Goal: Find specific page/section: Find specific page/section

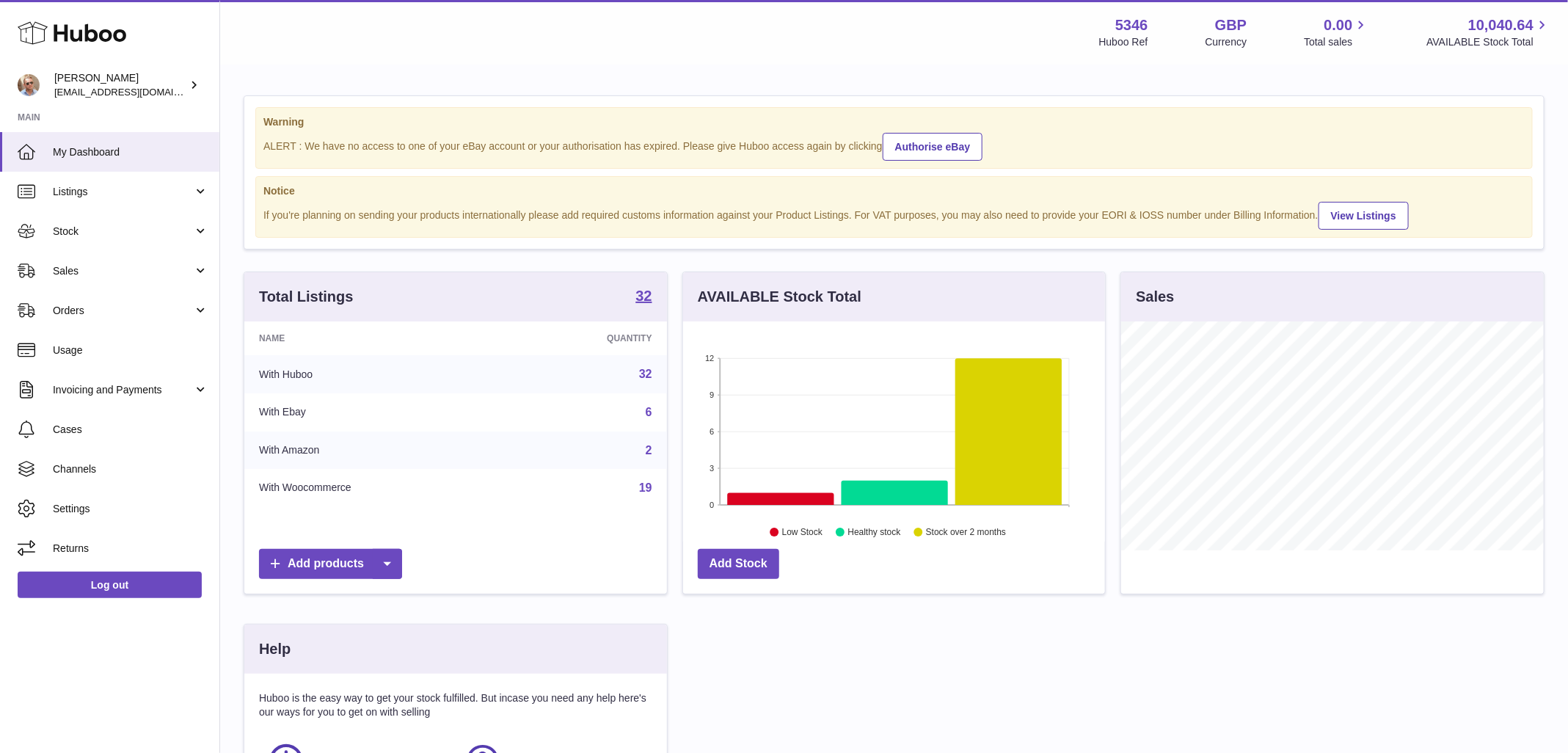
scroll to position [229, 422]
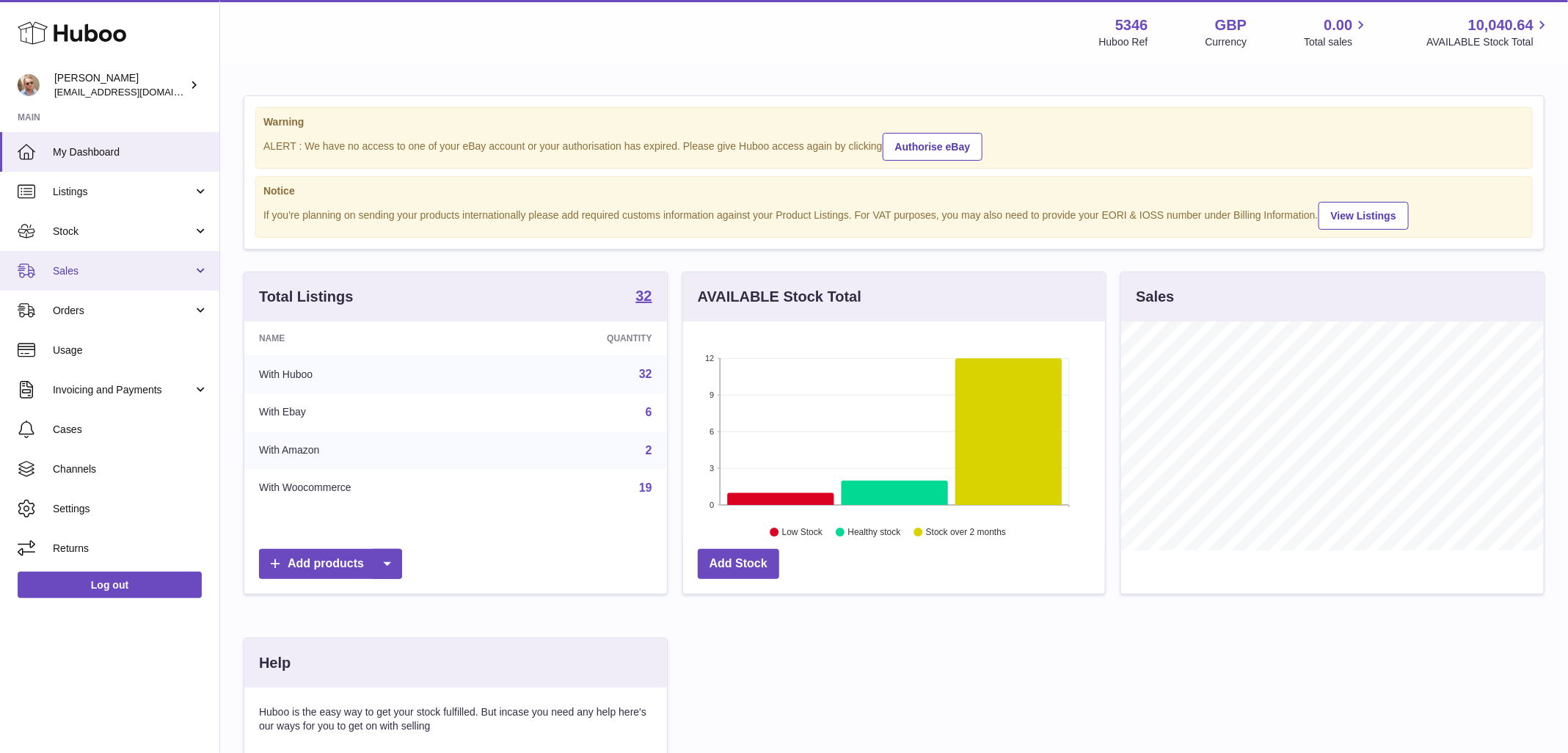
click at [111, 276] on span "Sales" at bounding box center [122, 271] width 140 height 14
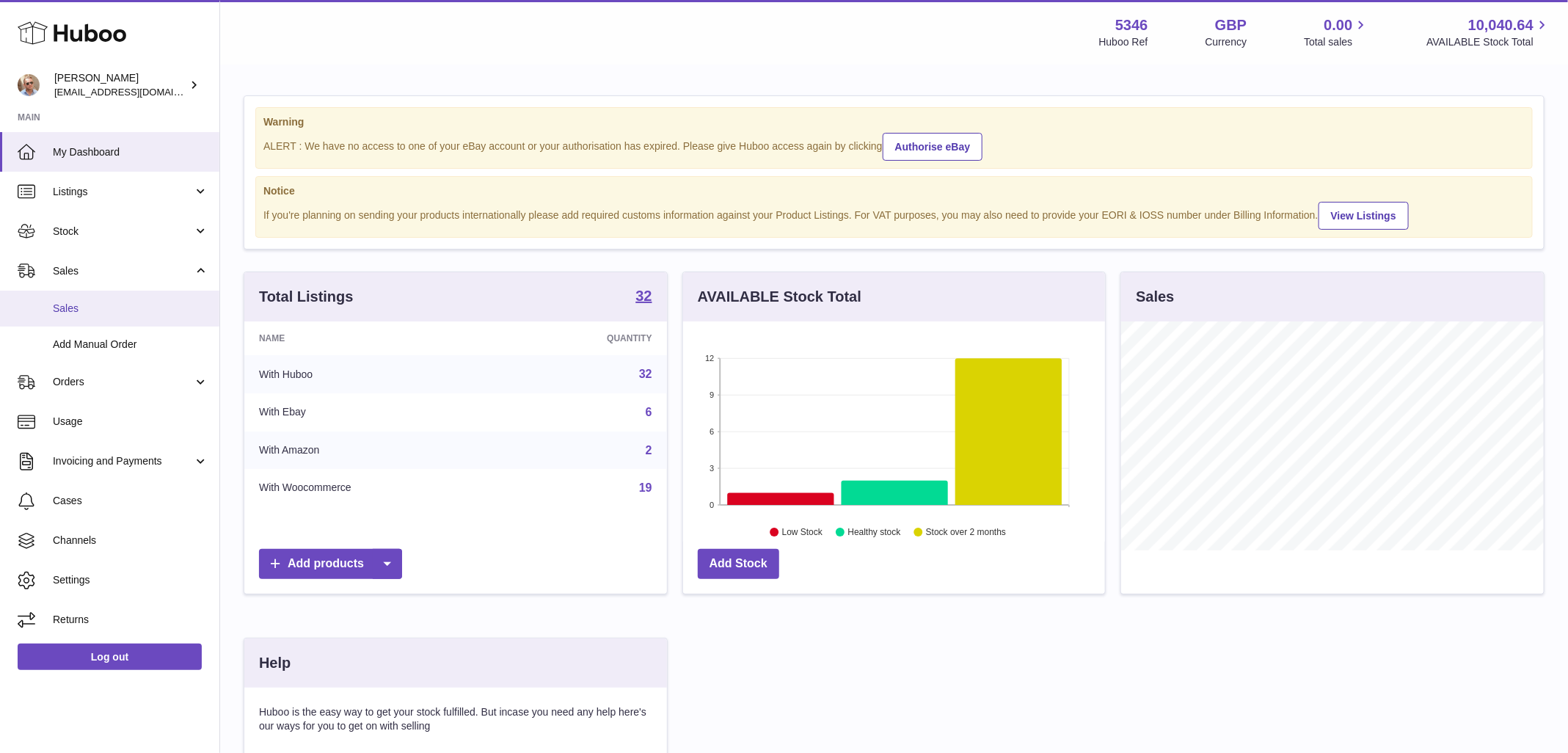
click at [111, 311] on span "Sales" at bounding box center [130, 309] width 155 height 14
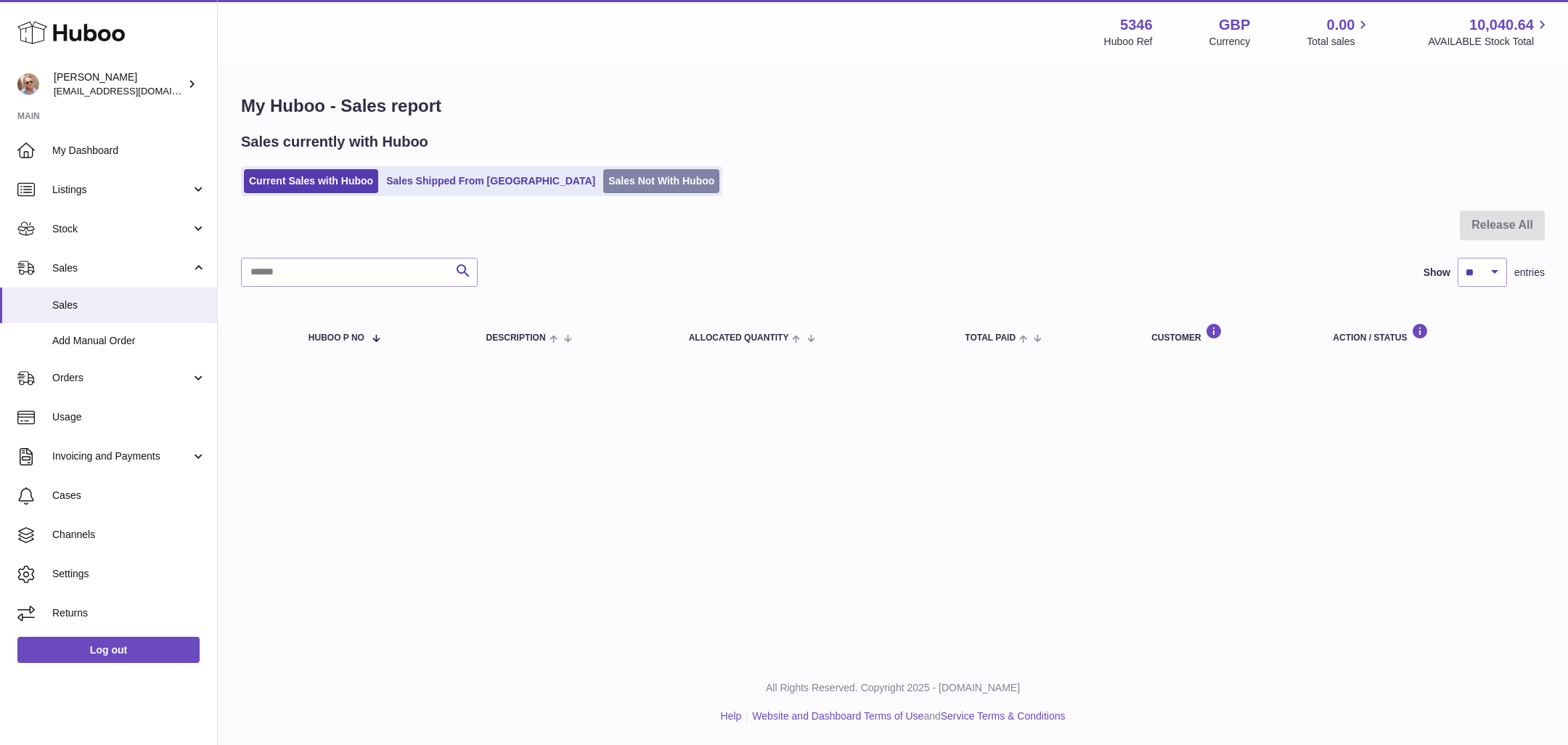
click at [603, 185] on link "Sales Not With Huboo" at bounding box center [661, 181] width 116 height 24
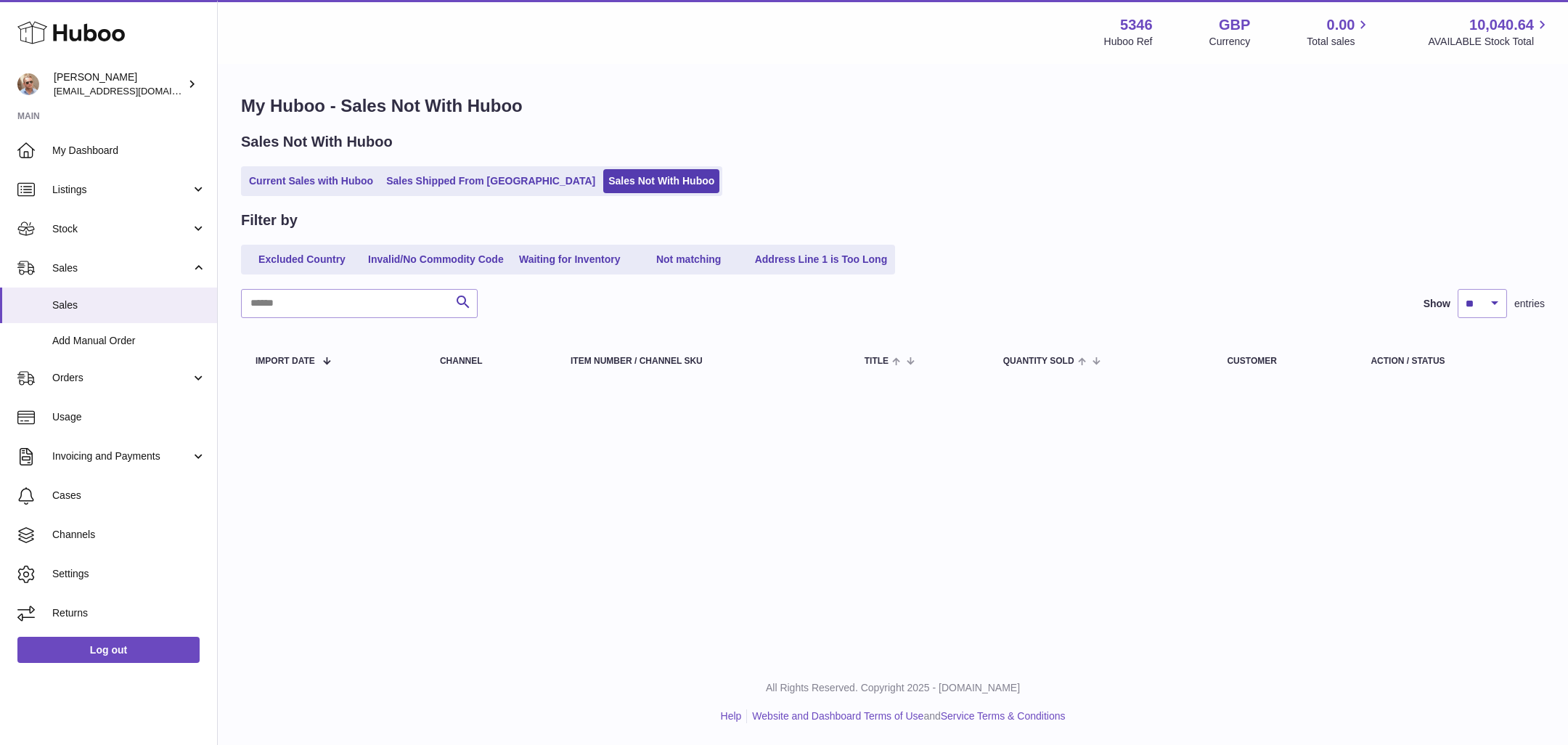
click at [1242, 126] on div "My Huboo - Sales Not With Huboo Sales Not With Huboo Current Sales with Huboo S…" at bounding box center [893, 241] width 1350 height 352
click at [1154, 180] on div "Current Sales with Huboo Sales Shipped From [GEOGRAPHIC_DATA] Sales Not With Hu…" at bounding box center [893, 180] width 1304 height 29
